Goal: Information Seeking & Learning: Learn about a topic

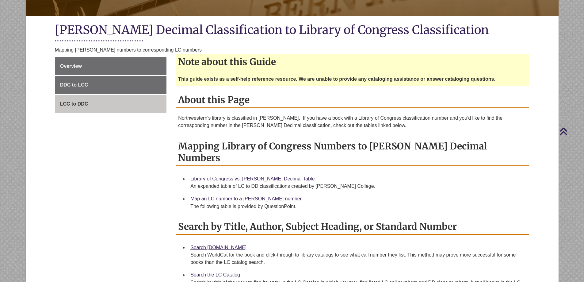
scroll to position [153, 0]
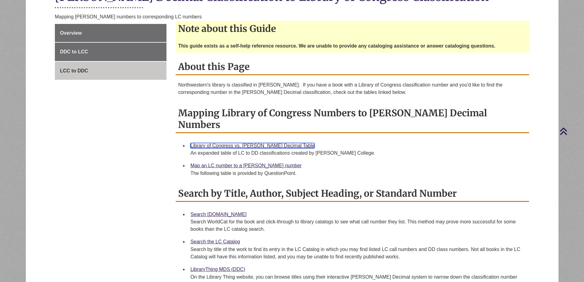
click at [239, 143] on link "Library of Congress vs. [PERSON_NAME] Decimal Table" at bounding box center [252, 145] width 124 height 5
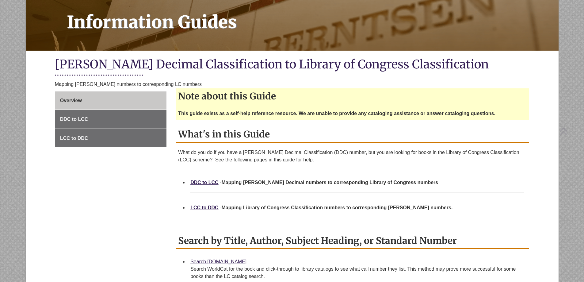
scroll to position [123, 0]
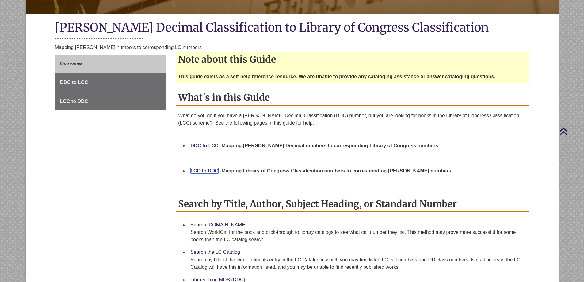
click at [203, 170] on link "LCC to DDC" at bounding box center [204, 170] width 28 height 5
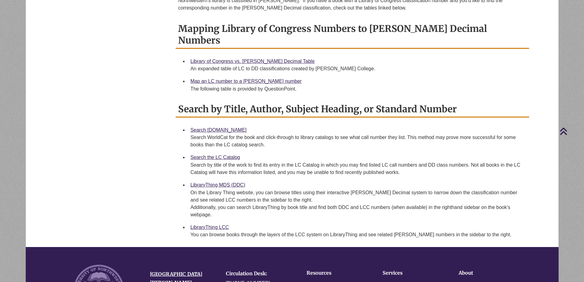
scroll to position [184, 0]
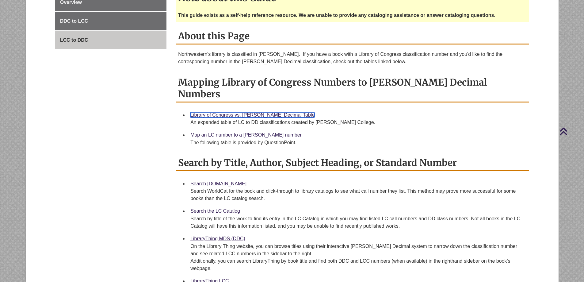
click at [258, 112] on link "Library of Congress vs. [PERSON_NAME] Decimal Table" at bounding box center [252, 114] width 124 height 5
